Goal: Download file/media

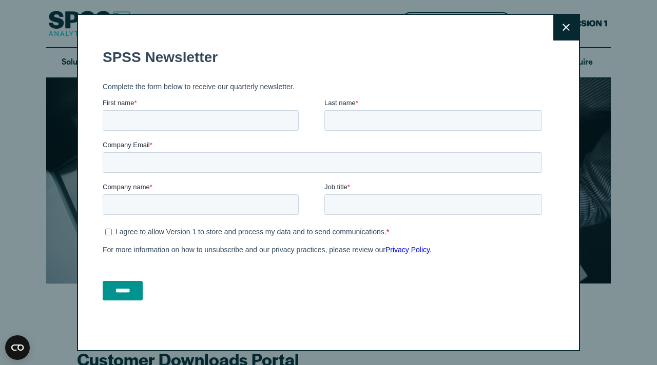
click at [575, 28] on button "Close" at bounding box center [566, 28] width 26 height 26
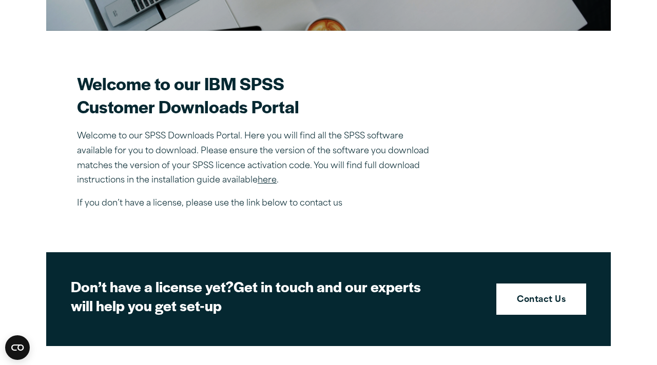
scroll to position [281, 0]
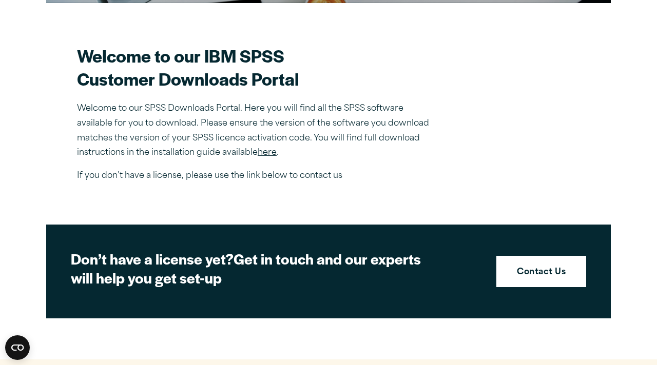
click at [267, 156] on link "here" at bounding box center [267, 153] width 19 height 8
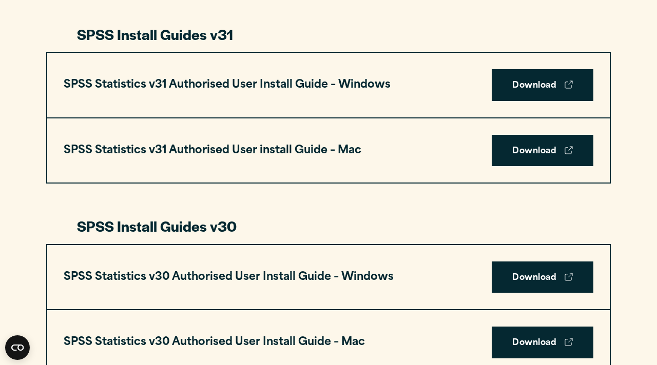
scroll to position [553, 0]
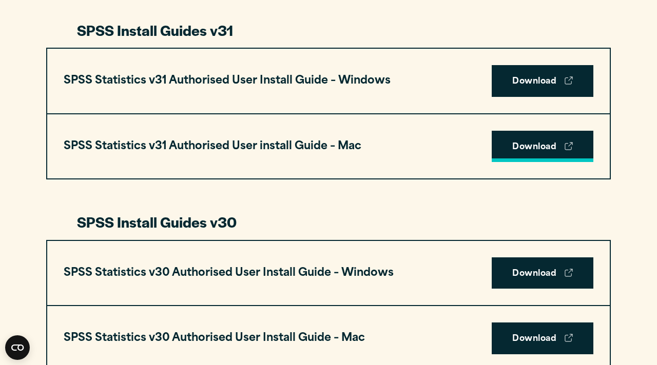
click at [525, 147] on link "Download" at bounding box center [543, 147] width 102 height 32
